Goal: Task Accomplishment & Management: Manage account settings

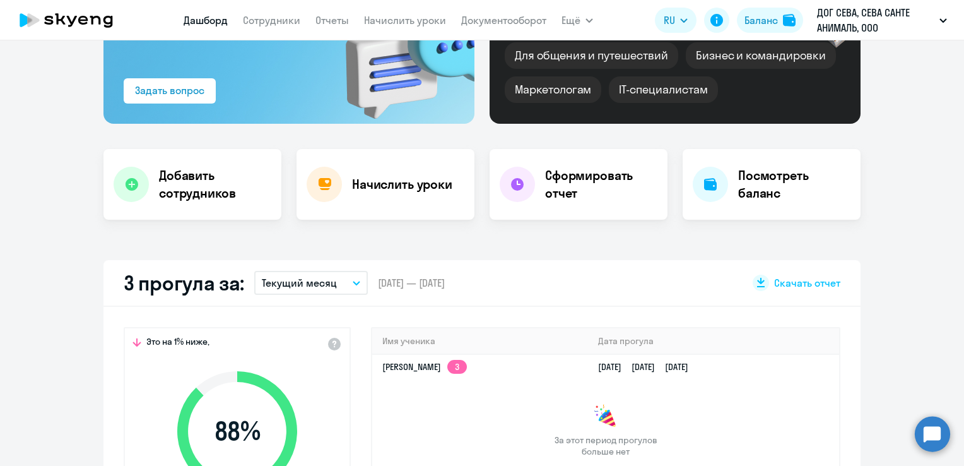
scroll to position [126, 0]
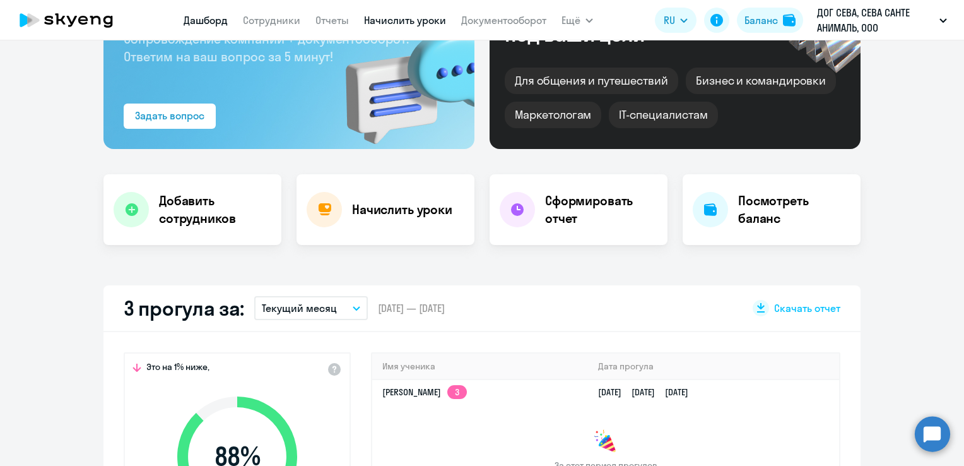
click at [415, 20] on link "Начислить уроки" at bounding box center [405, 20] width 82 height 13
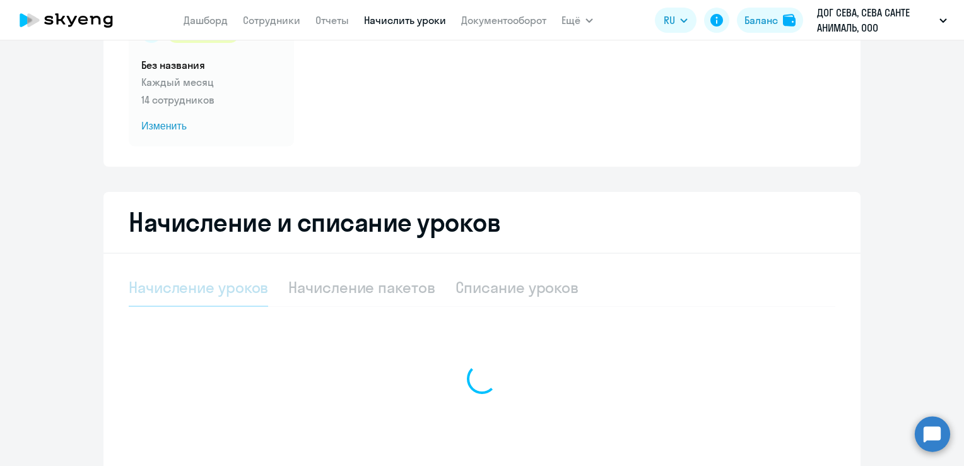
select select "10"
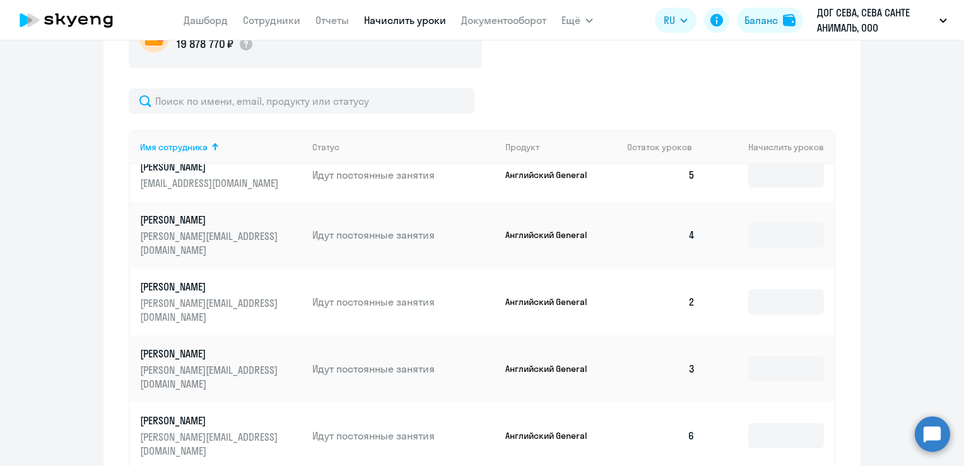
scroll to position [505, 0]
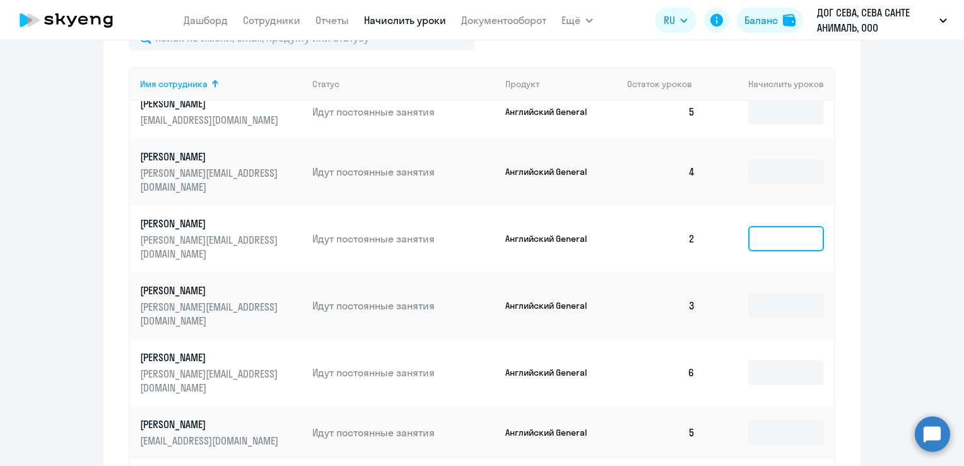
click at [761, 234] on input at bounding box center [786, 238] width 76 height 25
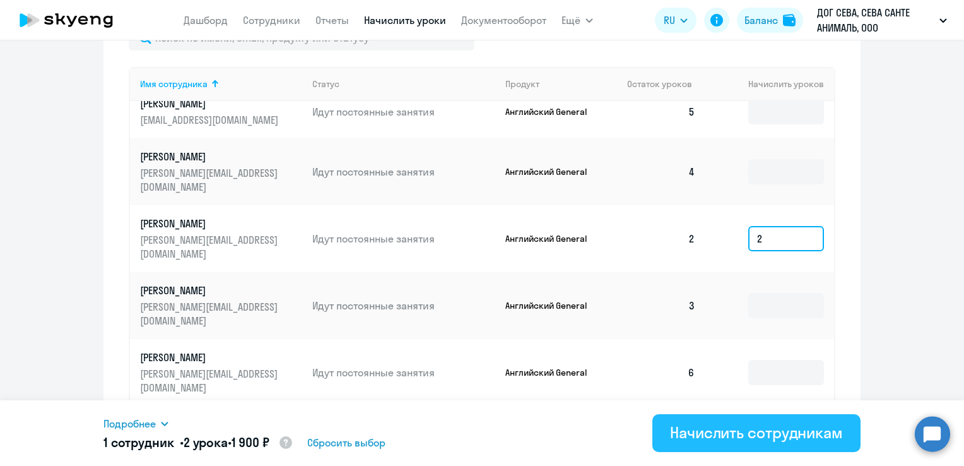
type input "2"
click at [752, 435] on div "Начислить сотрудникам" at bounding box center [756, 432] width 173 height 20
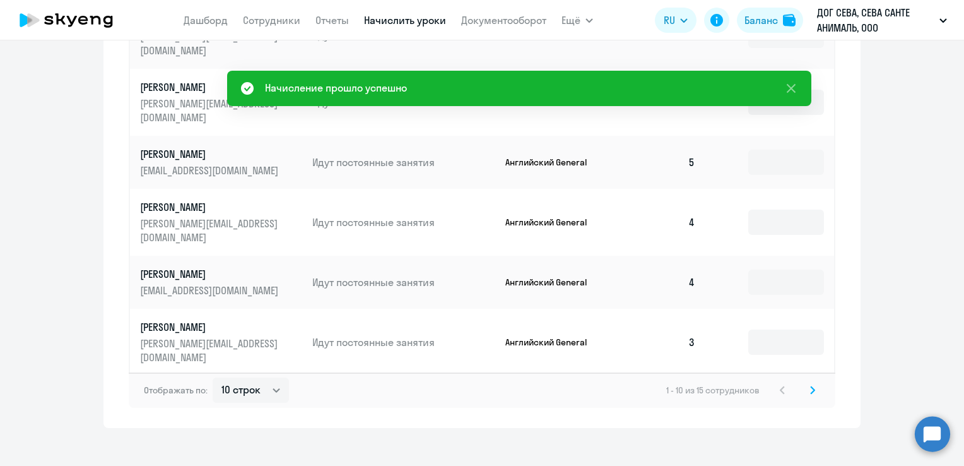
scroll to position [787, 0]
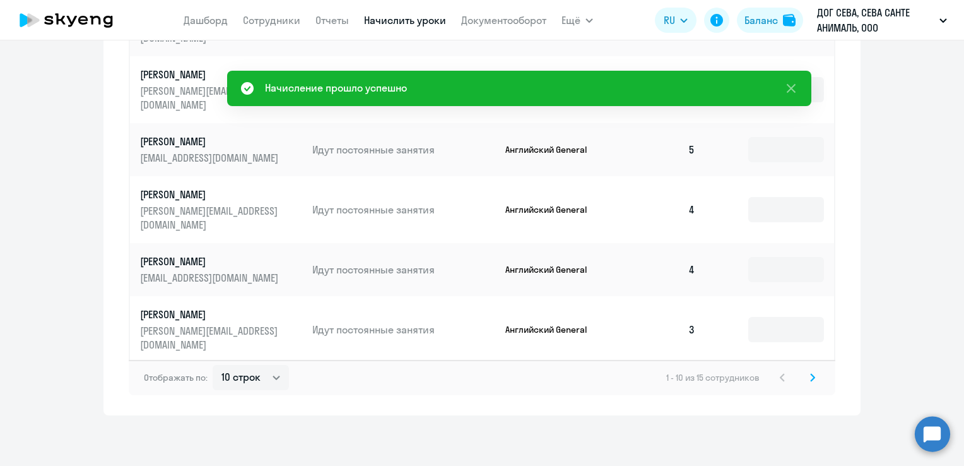
click at [811, 377] on icon at bounding box center [813, 377] width 4 height 7
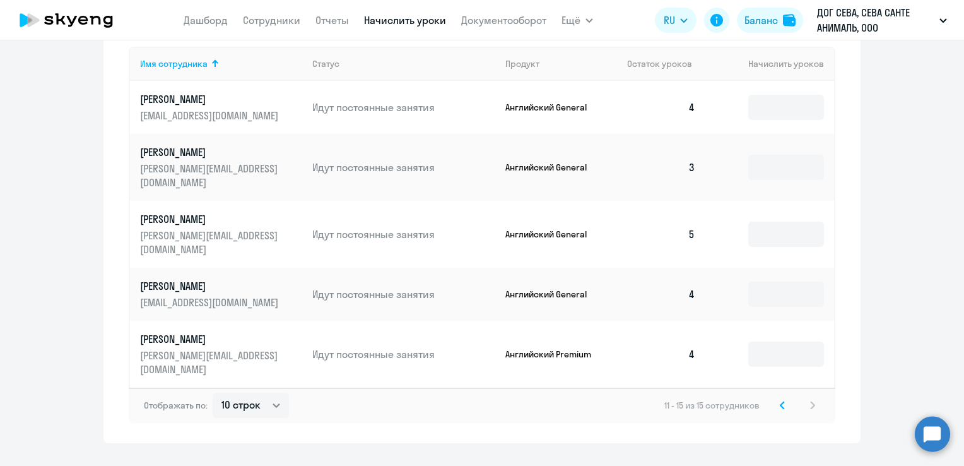
scroll to position [209, 0]
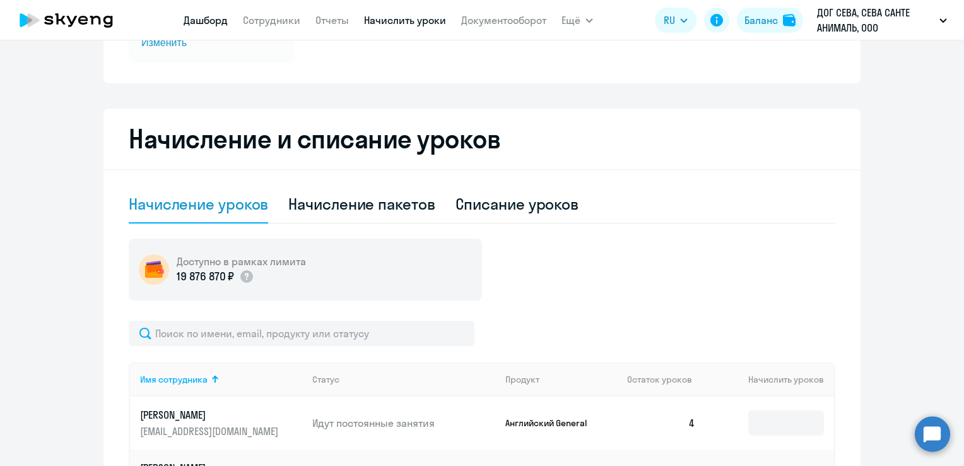
click at [199, 20] on link "Дашборд" at bounding box center [206, 20] width 44 height 13
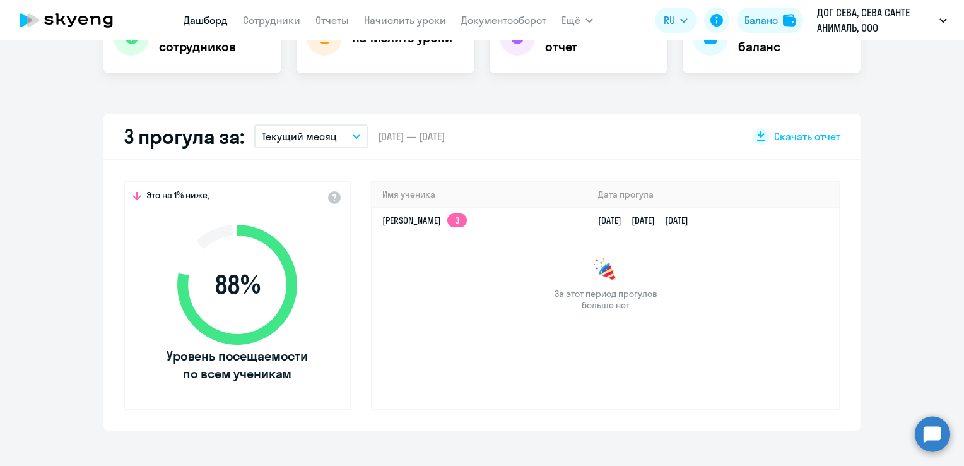
select select "30"
